Goal: Communication & Community: Answer question/provide support

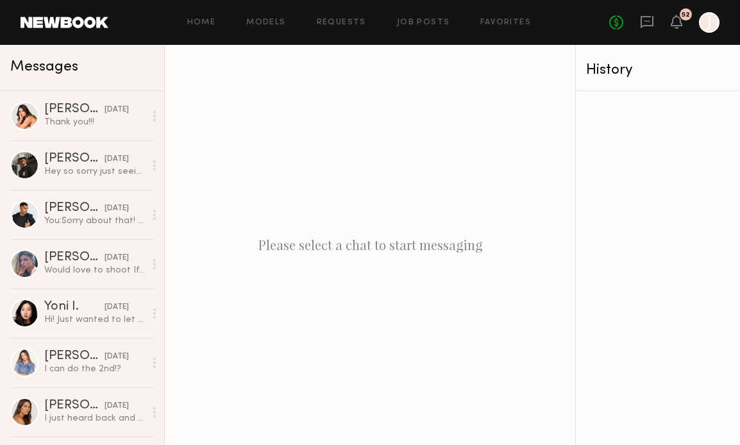
click at [89, 226] on div "You: Sorry about that! I'll get that changed" at bounding box center [94, 221] width 101 height 12
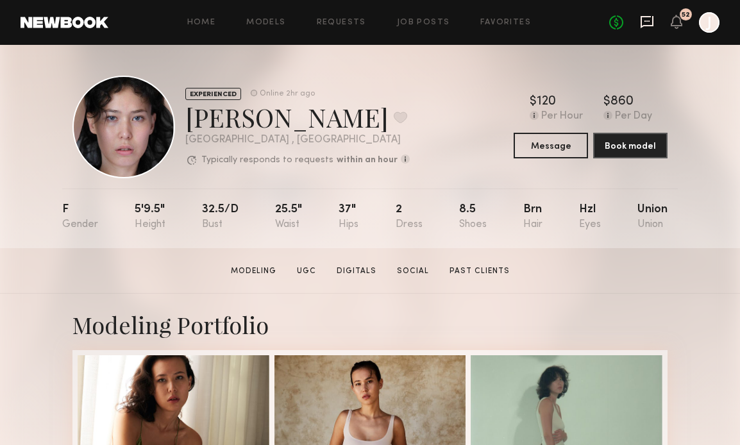
click at [649, 25] on icon at bounding box center [647, 22] width 13 height 12
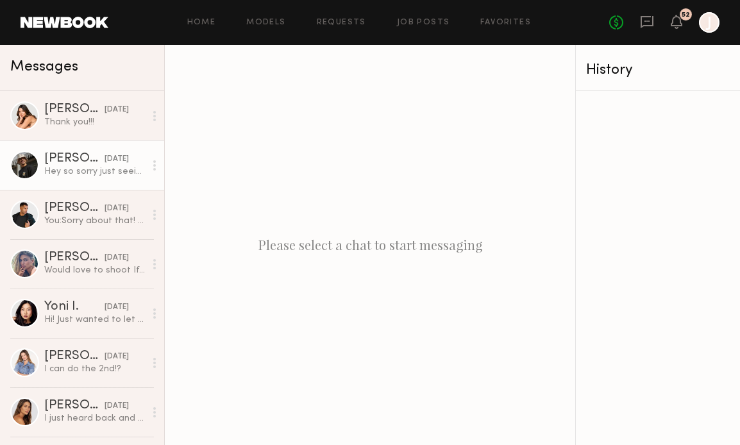
click at [48, 175] on div "Hey so sorry just seeing this settling into new spot but I’m back to working if…" at bounding box center [94, 171] width 101 height 12
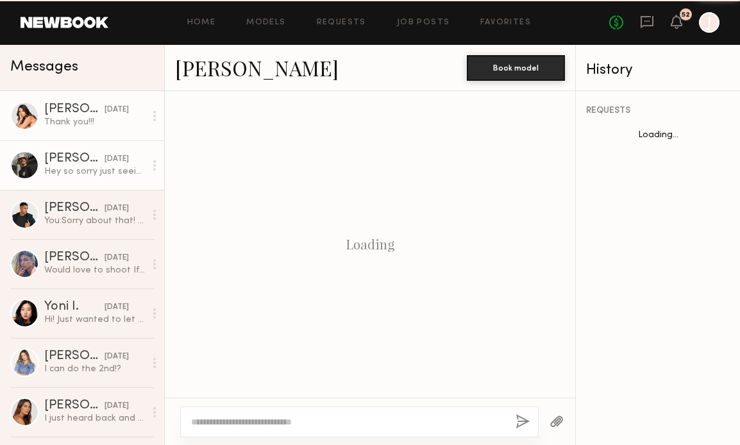
scroll to position [1368, 0]
click at [72, 126] on div "Thank you!!!" at bounding box center [94, 122] width 101 height 12
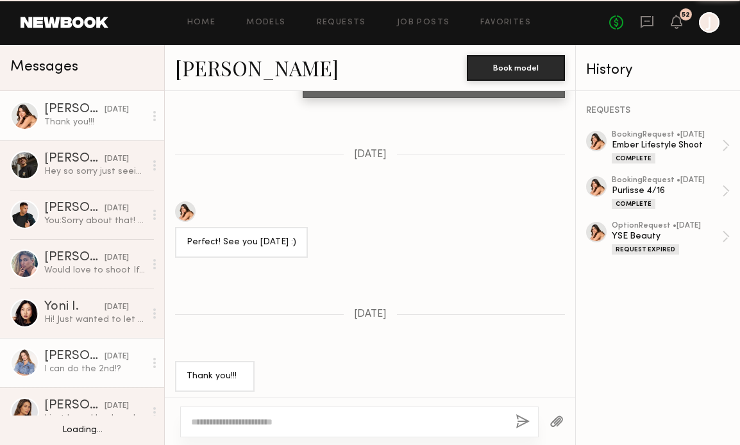
scroll to position [169, 0]
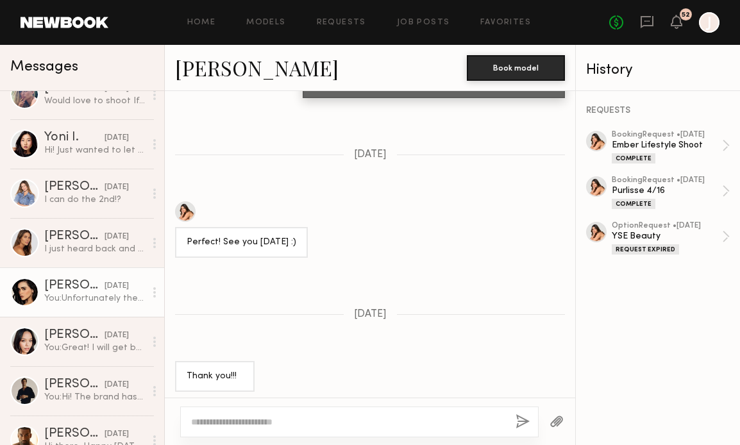
click at [105, 287] on div "[DATE]" at bounding box center [117, 286] width 24 height 12
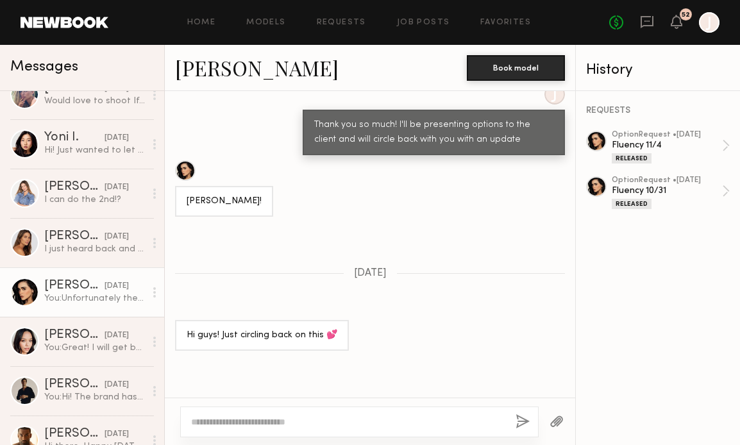
scroll to position [716, 0]
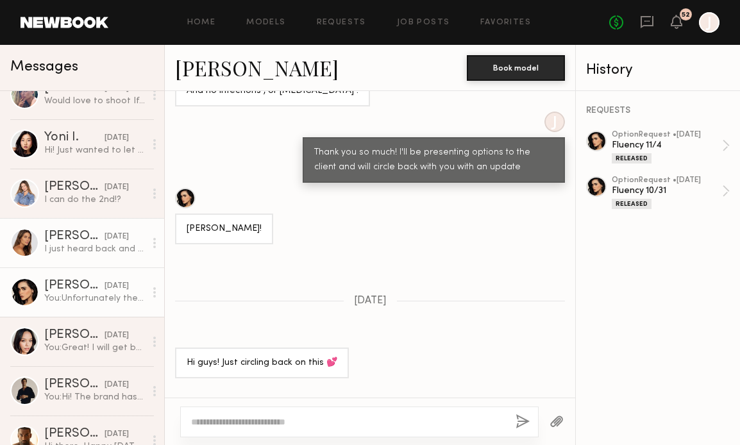
click at [64, 255] on link "[PERSON_NAME] [DATE] I just heard back and I am booked on the 4th. Would love t…" at bounding box center [82, 242] width 164 height 49
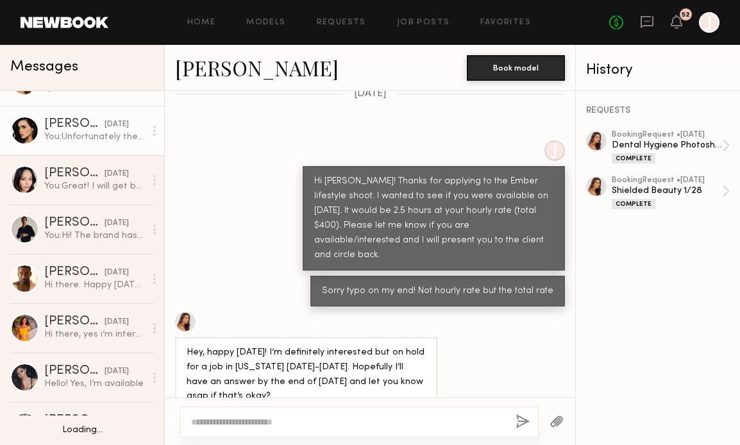
scroll to position [471, 0]
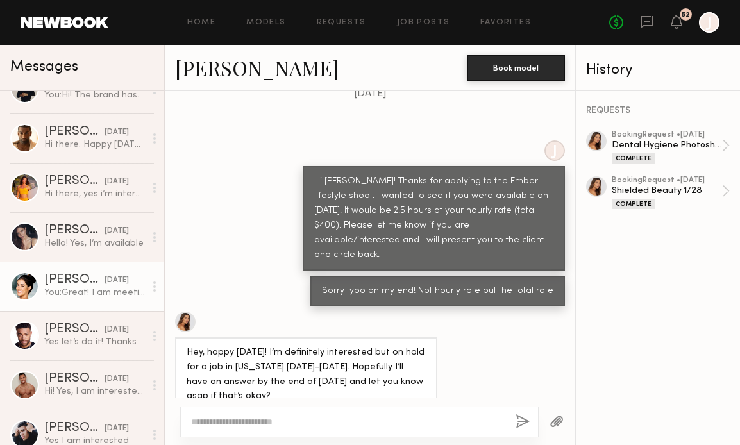
click at [105, 276] on div "[DATE]" at bounding box center [117, 281] width 24 height 12
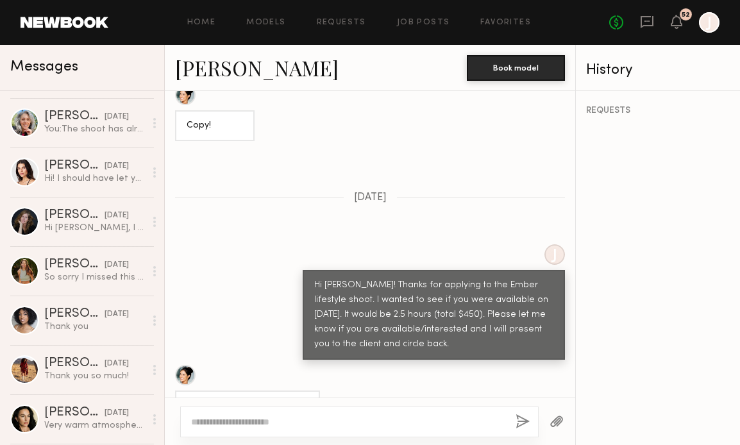
scroll to position [1097, 0]
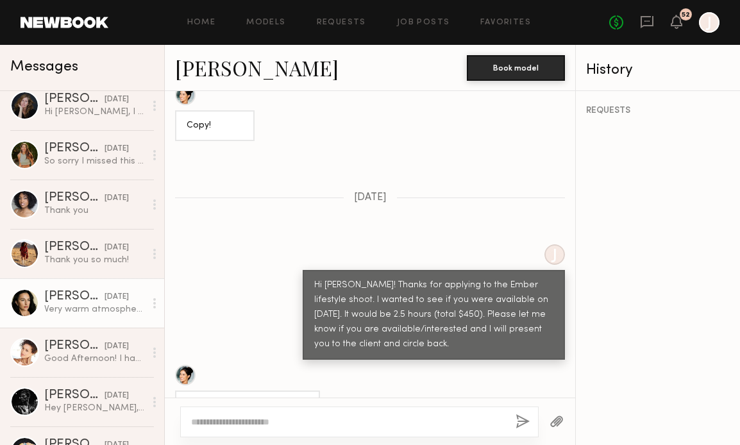
click at [78, 291] on div "[PERSON_NAME]" at bounding box center [74, 297] width 60 height 13
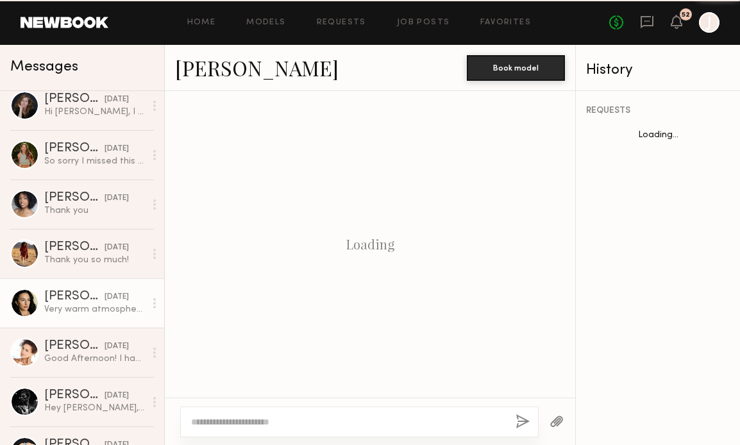
scroll to position [2189, 0]
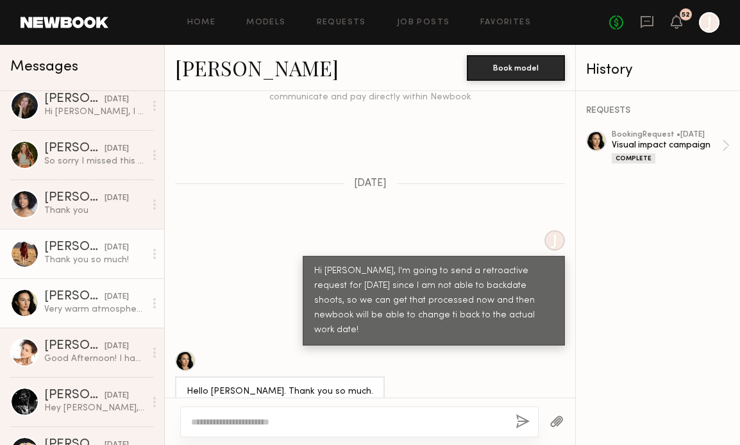
click at [90, 257] on div "Thank you so much!" at bounding box center [94, 260] width 101 height 12
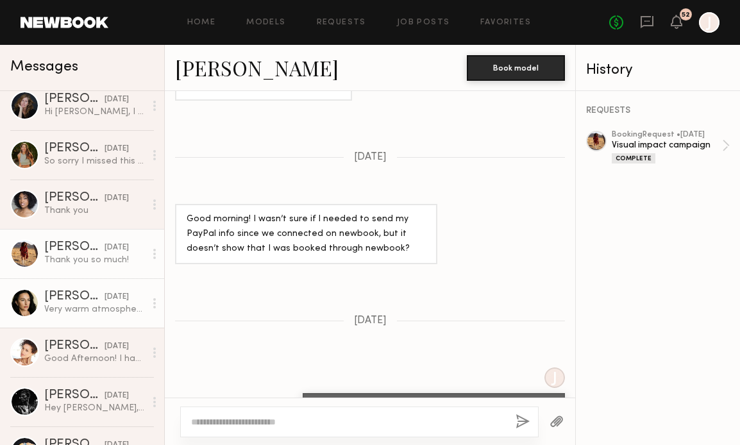
scroll to position [1632, 0]
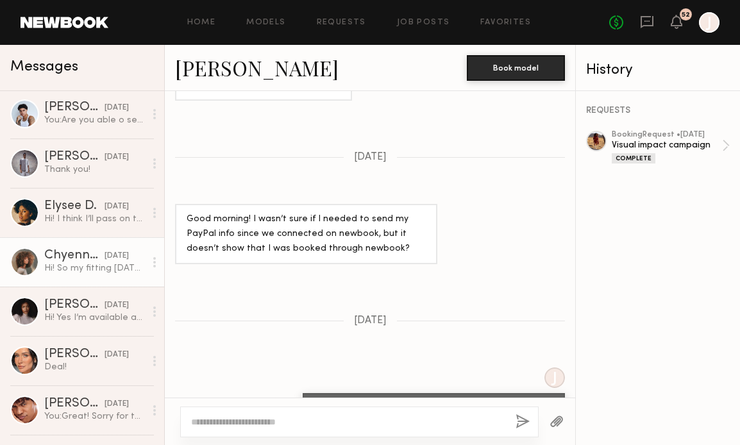
click at [92, 269] on div "Hi! So my fitting [DATE] is at 2pm. I will have the morning available." at bounding box center [94, 268] width 101 height 12
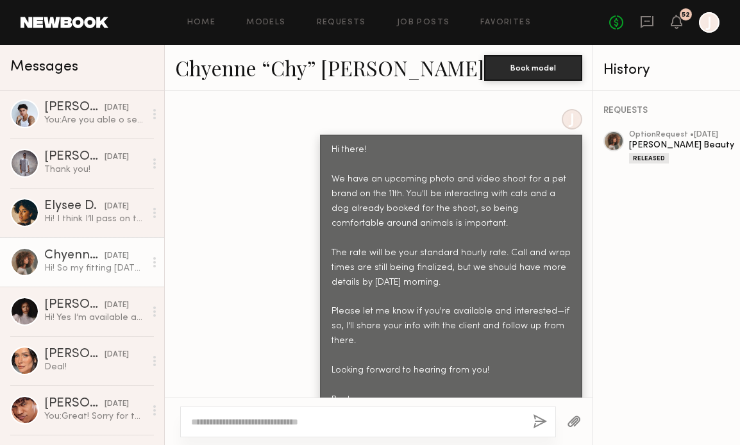
scroll to position [613, 0]
copy div "Hi there! We have an upcoming photo and video shoot for a pet brand on the 11th…"
drag, startPoint x: 314, startPoint y: 126, endPoint x: 354, endPoint y: 369, distance: 246.4
click at [355, 369] on div "Hi there! We have an upcoming photo and video shoot for a pet brand on the 11th…" at bounding box center [451, 274] width 262 height 281
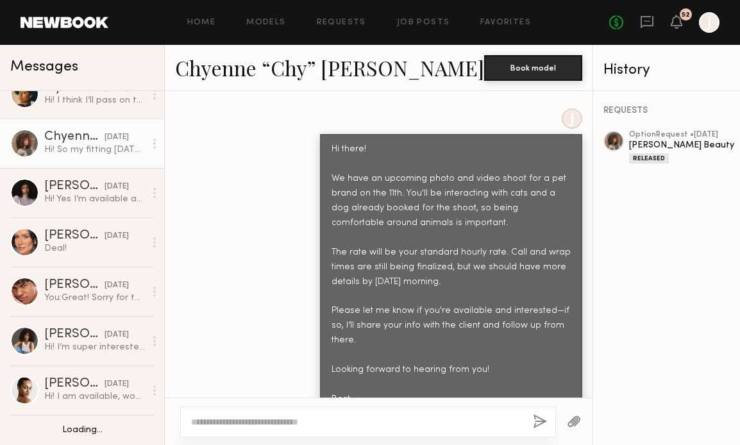
scroll to position [1975, 0]
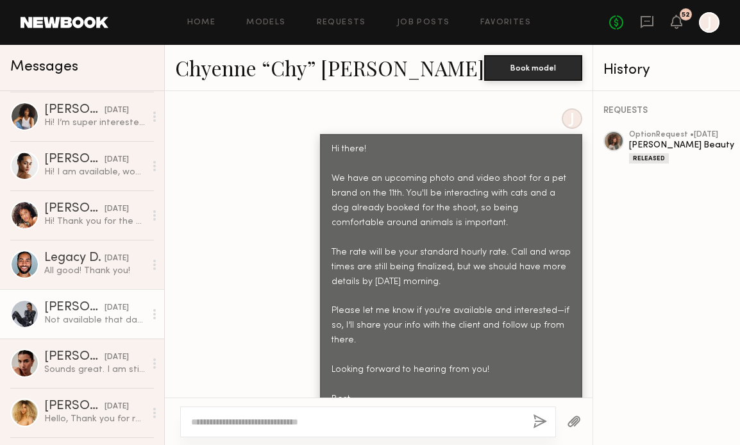
click at [71, 301] on div "[PERSON_NAME]" at bounding box center [74, 307] width 60 height 13
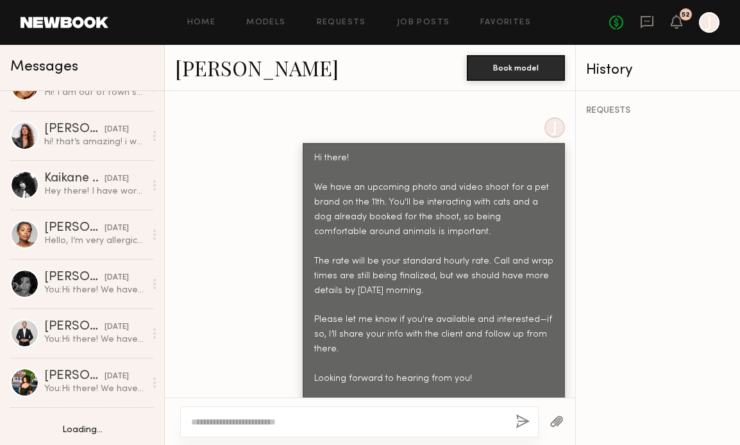
scroll to position [2639, 0]
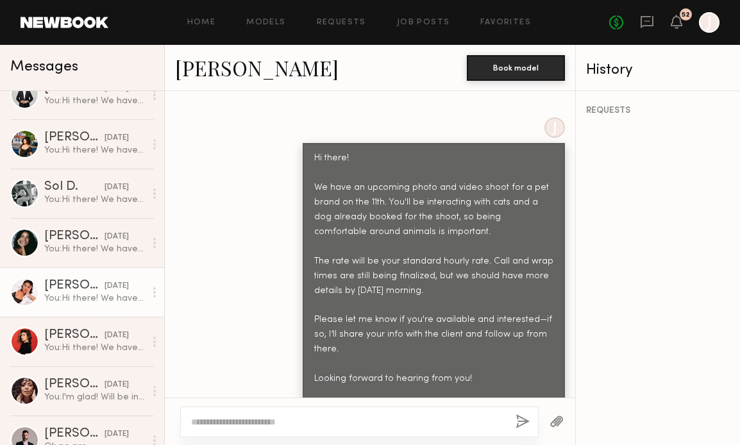
click at [85, 288] on div "[PERSON_NAME]" at bounding box center [74, 286] width 60 height 13
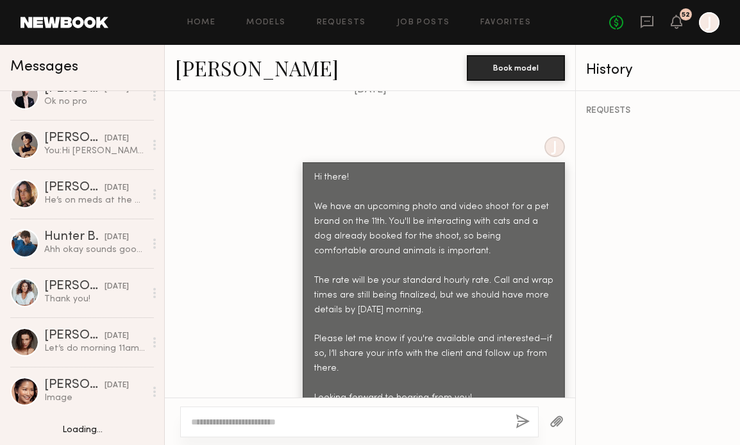
scroll to position [3089, 0]
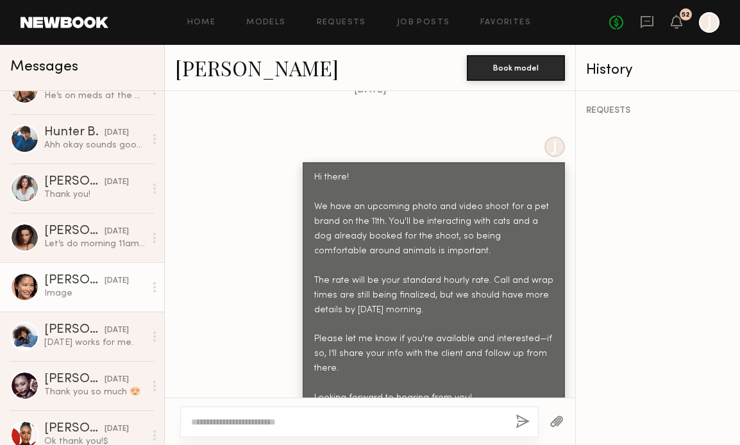
click at [78, 296] on div "Image" at bounding box center [94, 293] width 101 height 12
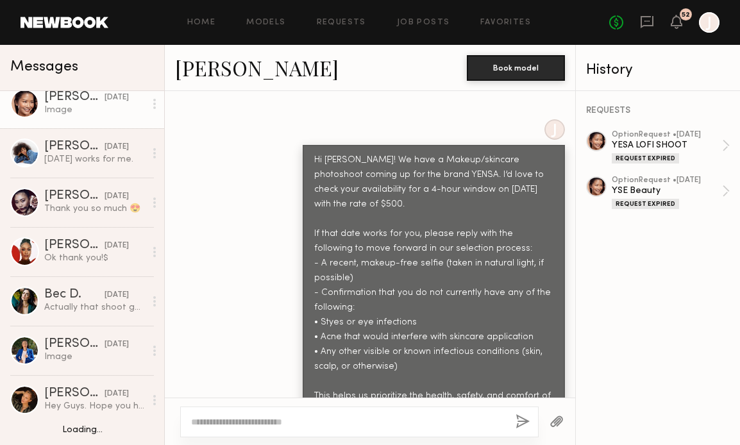
scroll to position [3495, 0]
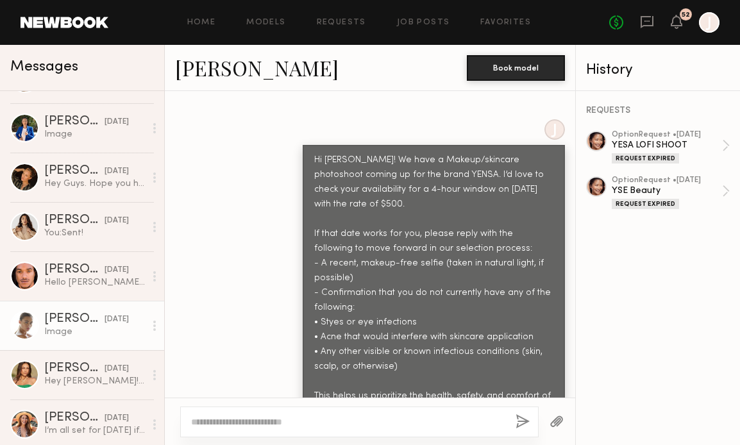
click at [82, 303] on link "[PERSON_NAME] [DATE] Image" at bounding box center [82, 325] width 164 height 49
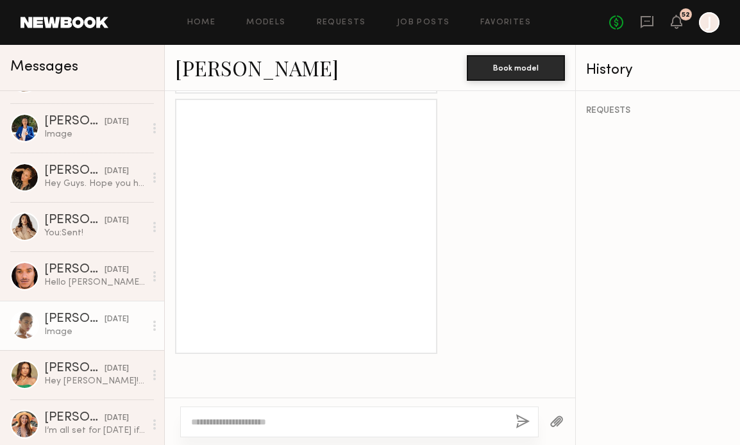
scroll to position [1815, 0]
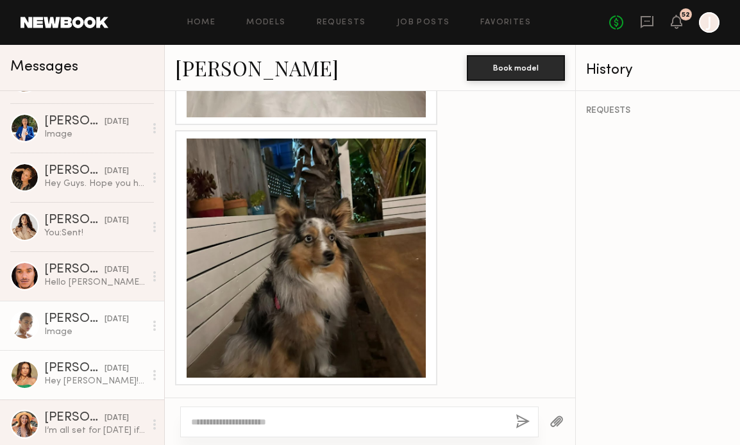
click at [90, 388] on link "[PERSON_NAME] [DATE] Hey [PERSON_NAME]! I’ll be out of town that day :(" at bounding box center [82, 374] width 164 height 49
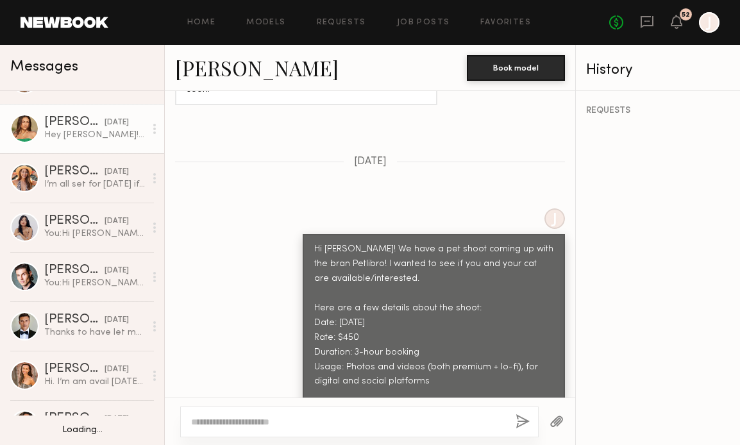
scroll to position [4121, 0]
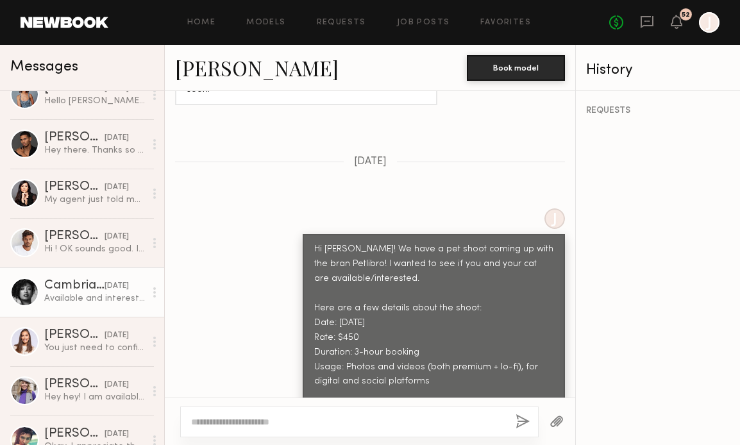
click at [98, 298] on div "Available and interested" at bounding box center [94, 299] width 101 height 12
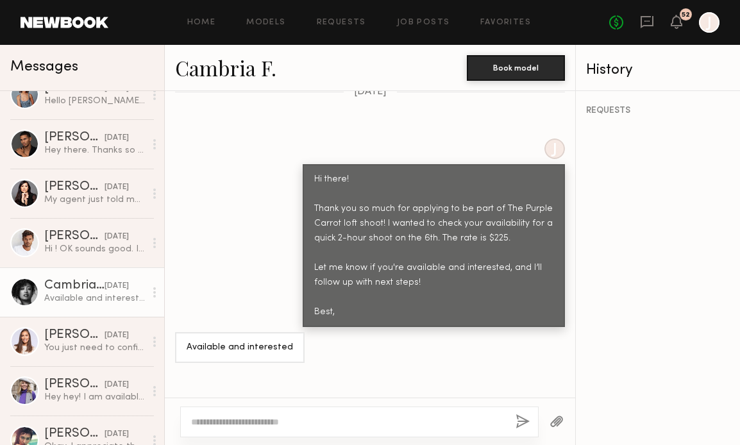
scroll to position [1067, 0]
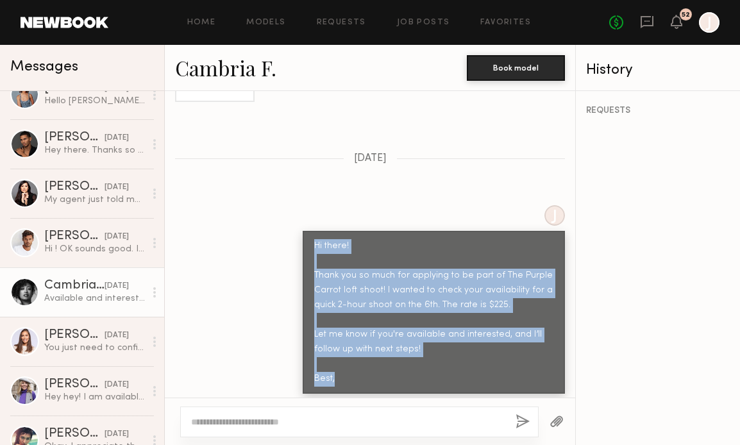
drag, startPoint x: 314, startPoint y: 235, endPoint x: 362, endPoint y: 365, distance: 138.6
click at [362, 365] on div "Hi there! Thank you so much for applying to be part of The Purple Carrot loft s…" at bounding box center [433, 313] width 239 height 148
copy div "Hi there! Thank you so much for applying to be part of The Purple Carrot loft s…"
